Goal: Task Accomplishment & Management: Manage account settings

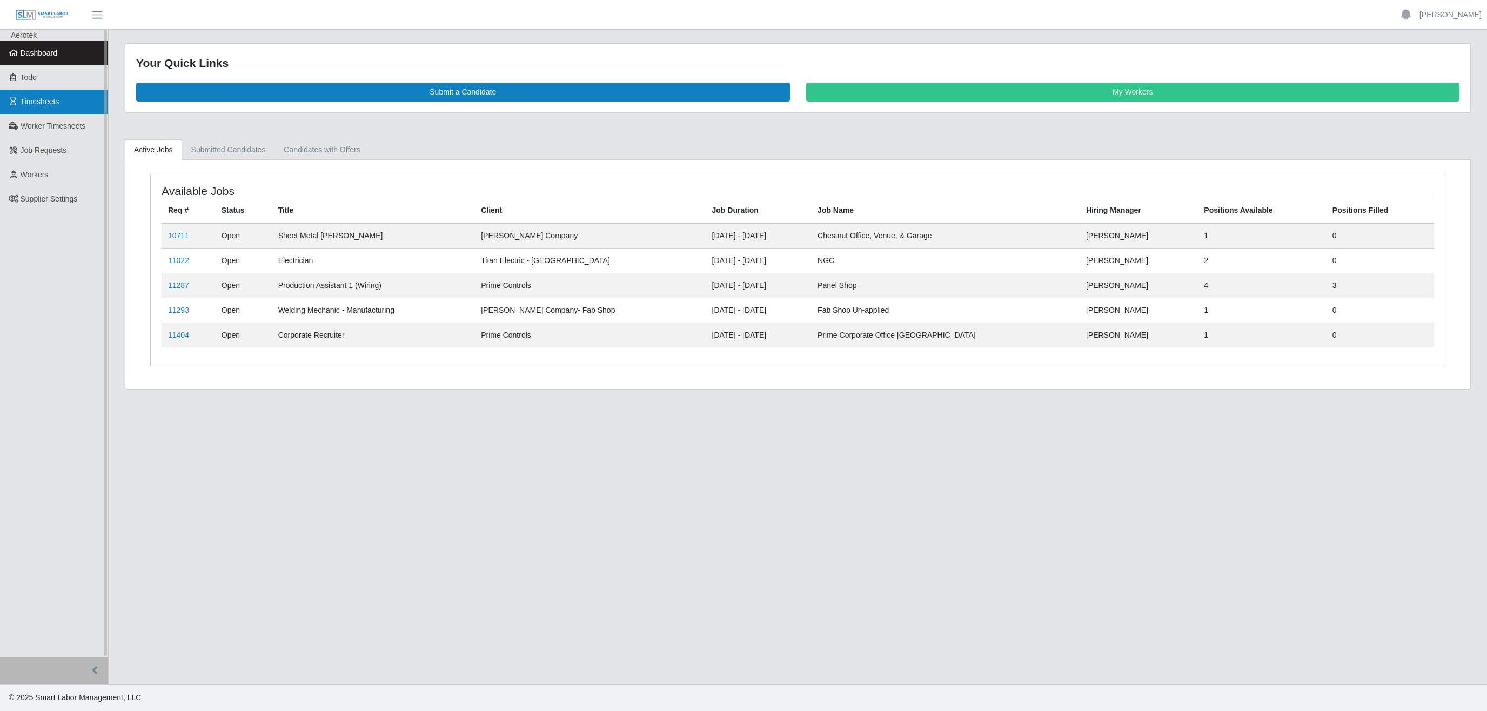
click at [52, 101] on span "Timesheets" at bounding box center [40, 101] width 39 height 9
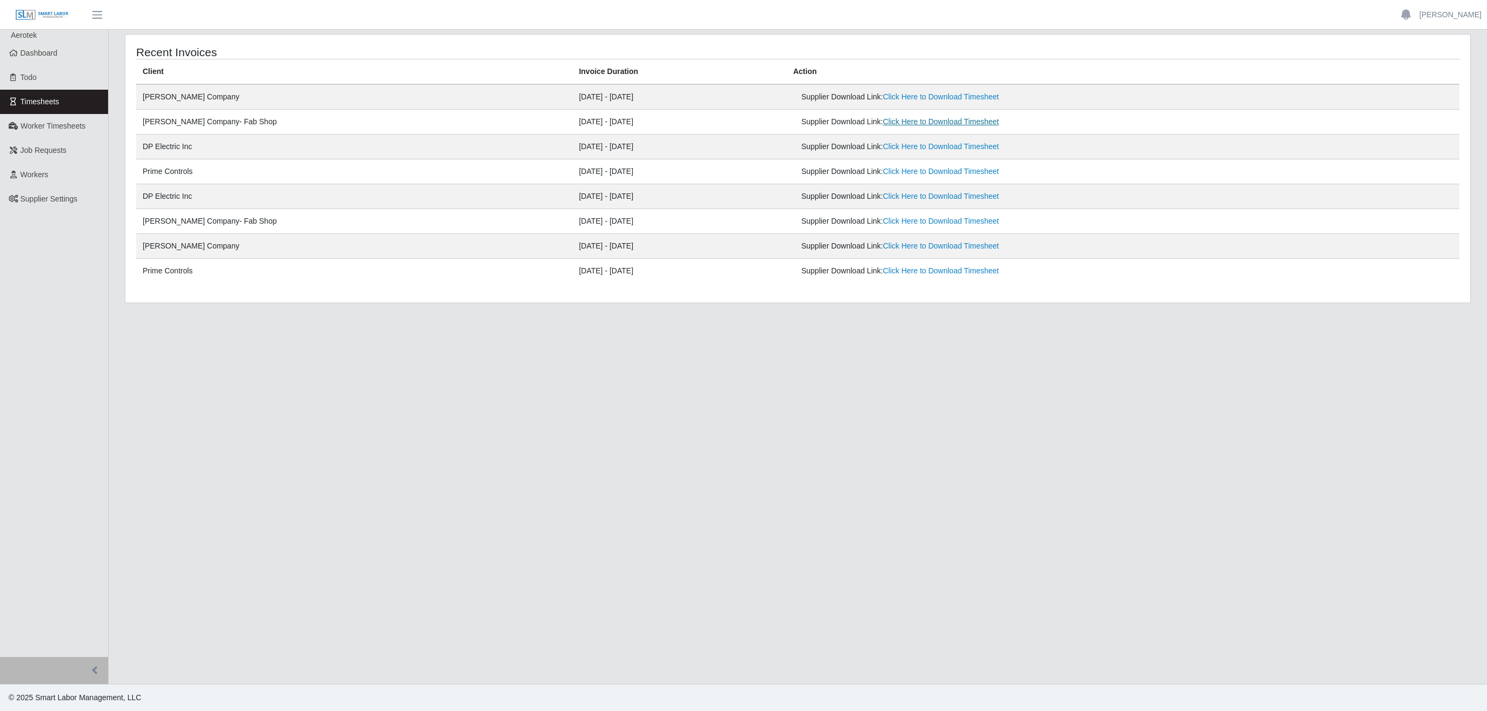
click at [883, 125] on link "Click Here to Download Timesheet" at bounding box center [941, 121] width 116 height 9
click at [1465, 22] on ul "Haley Young Account Settings Logout" at bounding box center [1440, 15] width 95 height 18
click at [59, 128] on span "Worker Timesheets" at bounding box center [53, 126] width 65 height 9
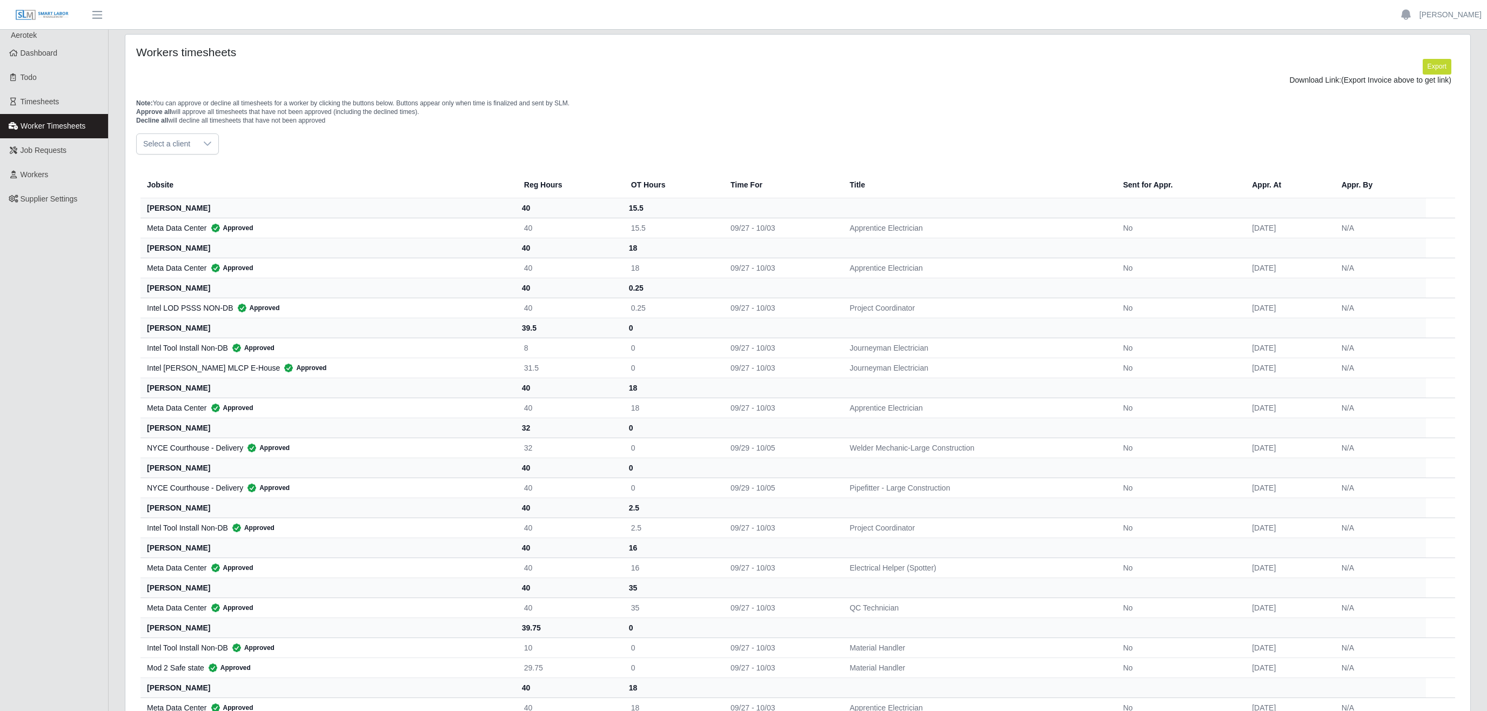
click at [186, 151] on span "Select a client" at bounding box center [167, 144] width 60 height 20
click at [215, 271] on span "Lee Company - Special Projects" at bounding box center [225, 266] width 158 height 11
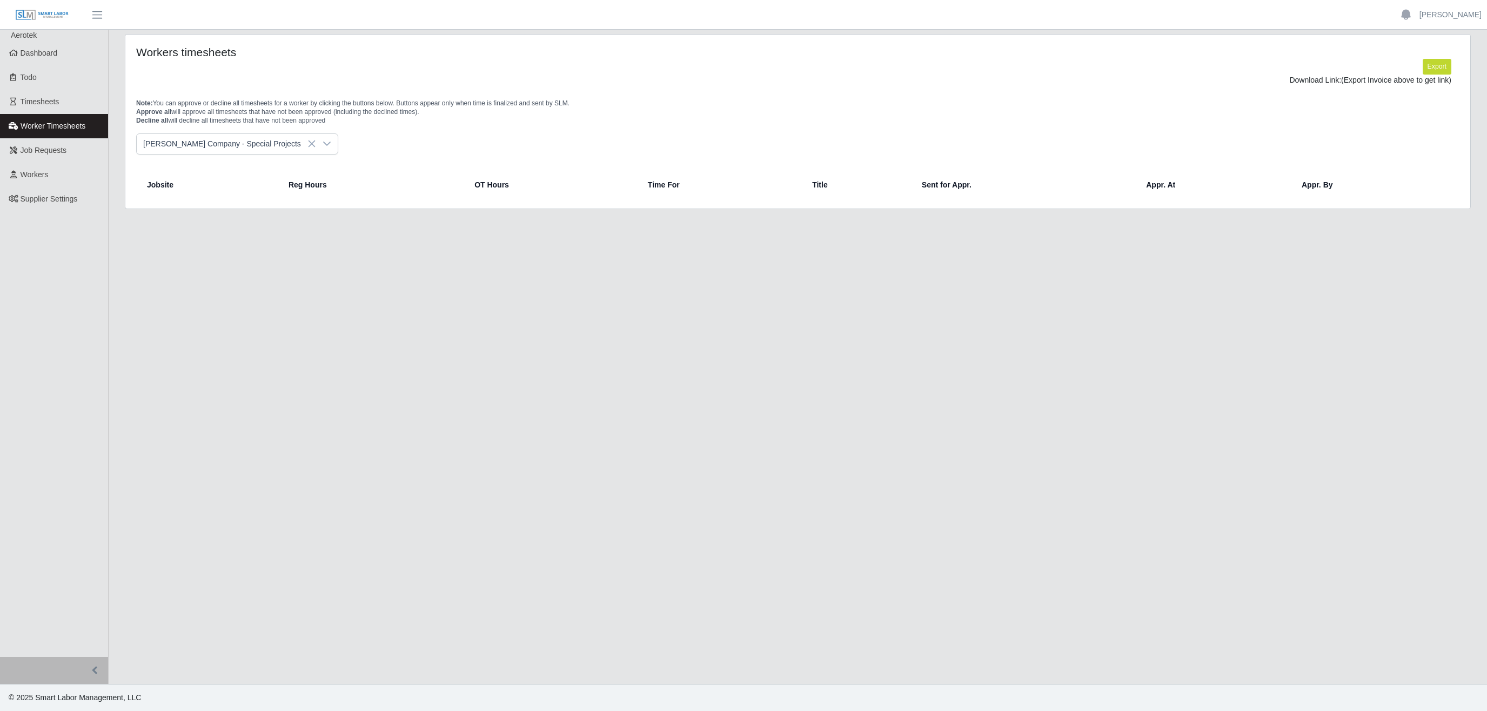
click at [316, 145] on div at bounding box center [327, 144] width 22 height 20
click at [218, 245] on span "[PERSON_NAME] Company- Fab Shop" at bounding box center [213, 244] width 134 height 11
click at [299, 143] on icon at bounding box center [303, 143] width 9 height 9
click at [228, 228] on span "Lee Company - Electrical" at bounding box center [213, 223] width 134 height 11
click at [299, 145] on icon at bounding box center [303, 143] width 9 height 9
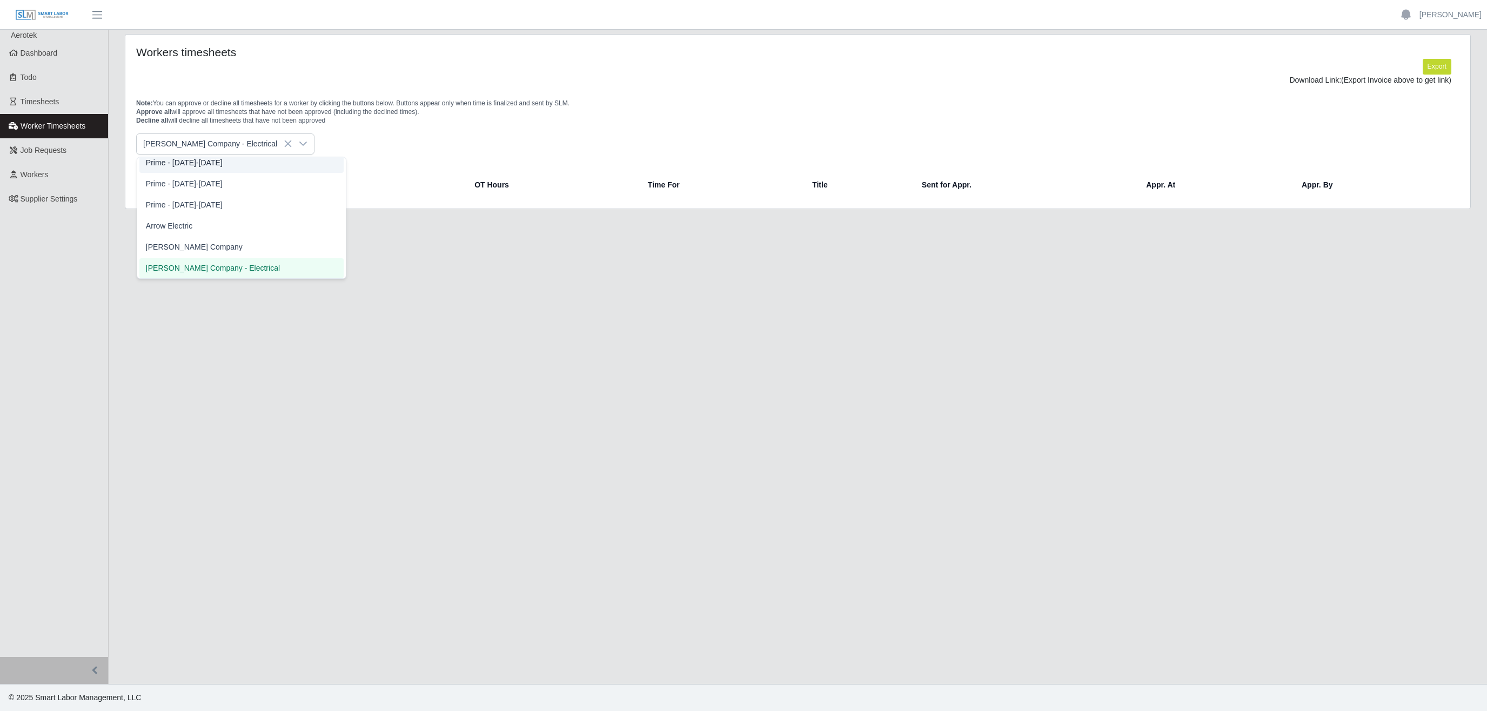
scroll to position [255, 0]
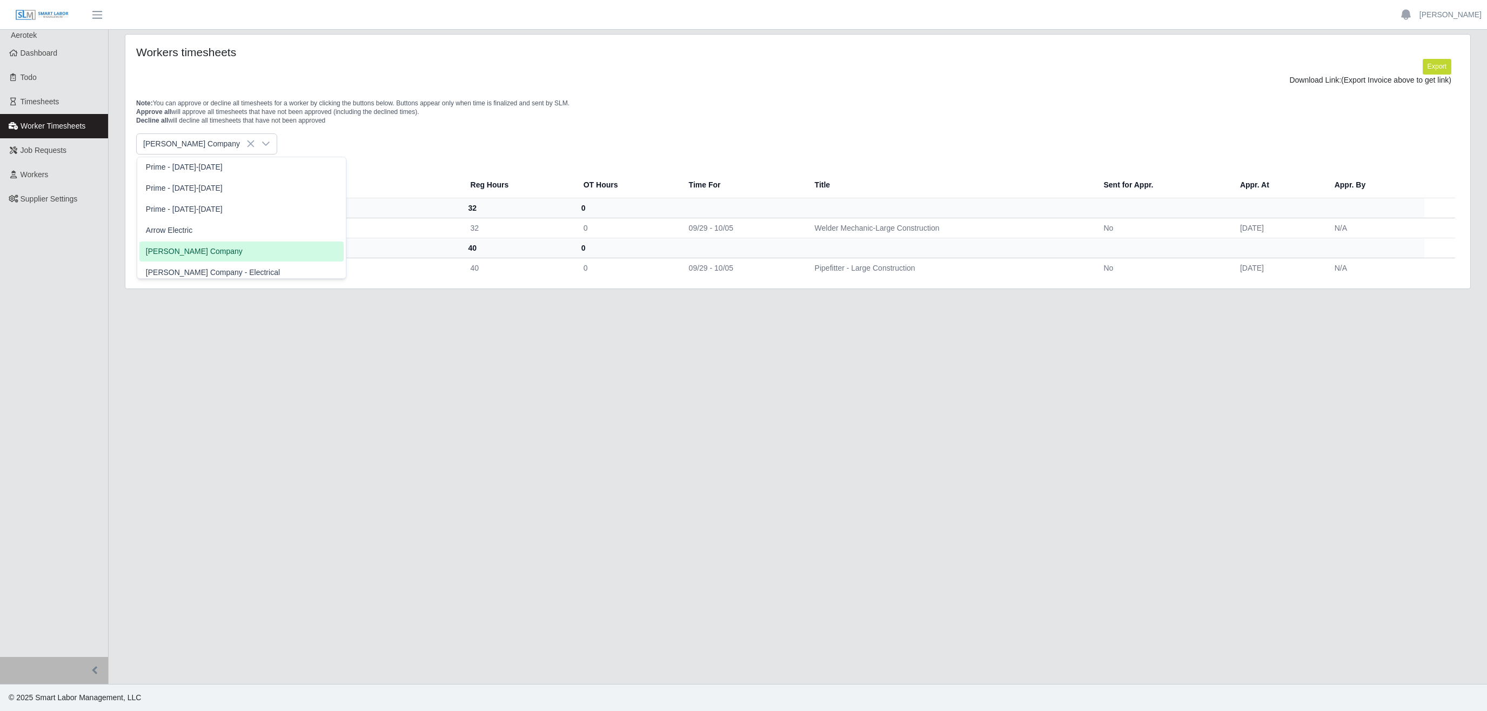
click at [190, 252] on span "[PERSON_NAME] Company" at bounding box center [194, 251] width 97 height 11
click at [262, 146] on icon at bounding box center [266, 143] width 9 height 9
click at [212, 245] on span "[PERSON_NAME] Company- Fab Shop" at bounding box center [213, 244] width 134 height 11
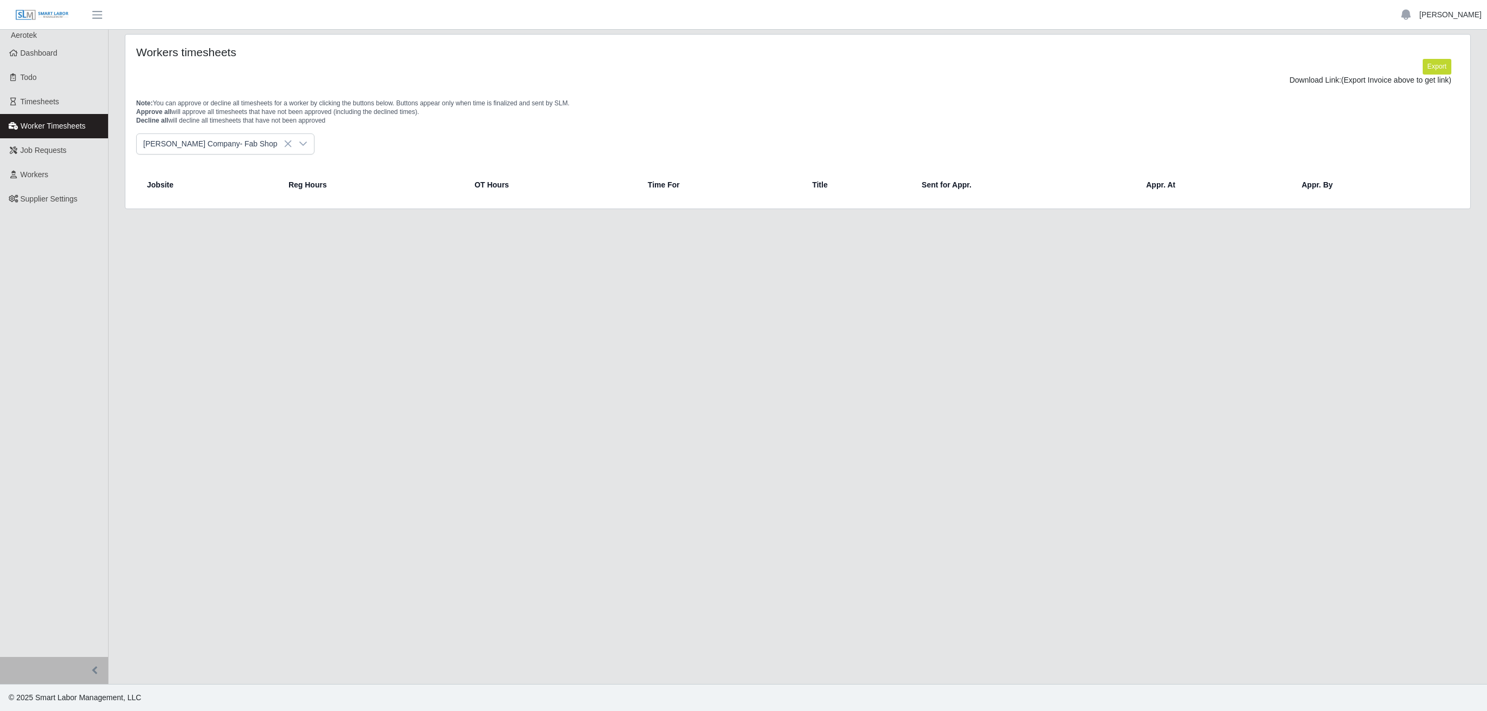
click at [1441, 19] on link "[PERSON_NAME]" at bounding box center [1451, 14] width 62 height 11
click at [1431, 79] on link "Logout" at bounding box center [1438, 75] width 97 height 23
